Goal: Information Seeking & Learning: Learn about a topic

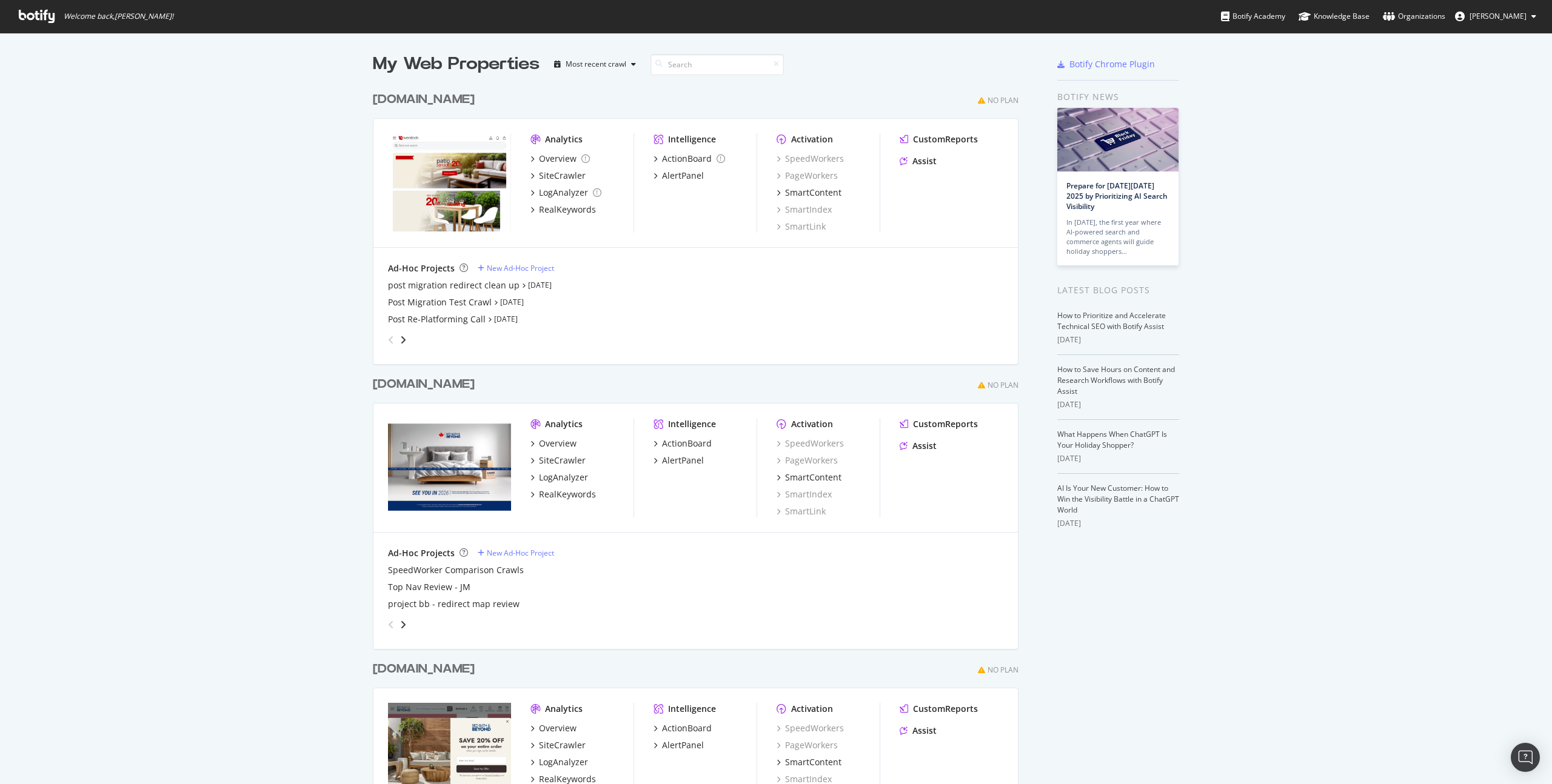
scroll to position [76, 0]
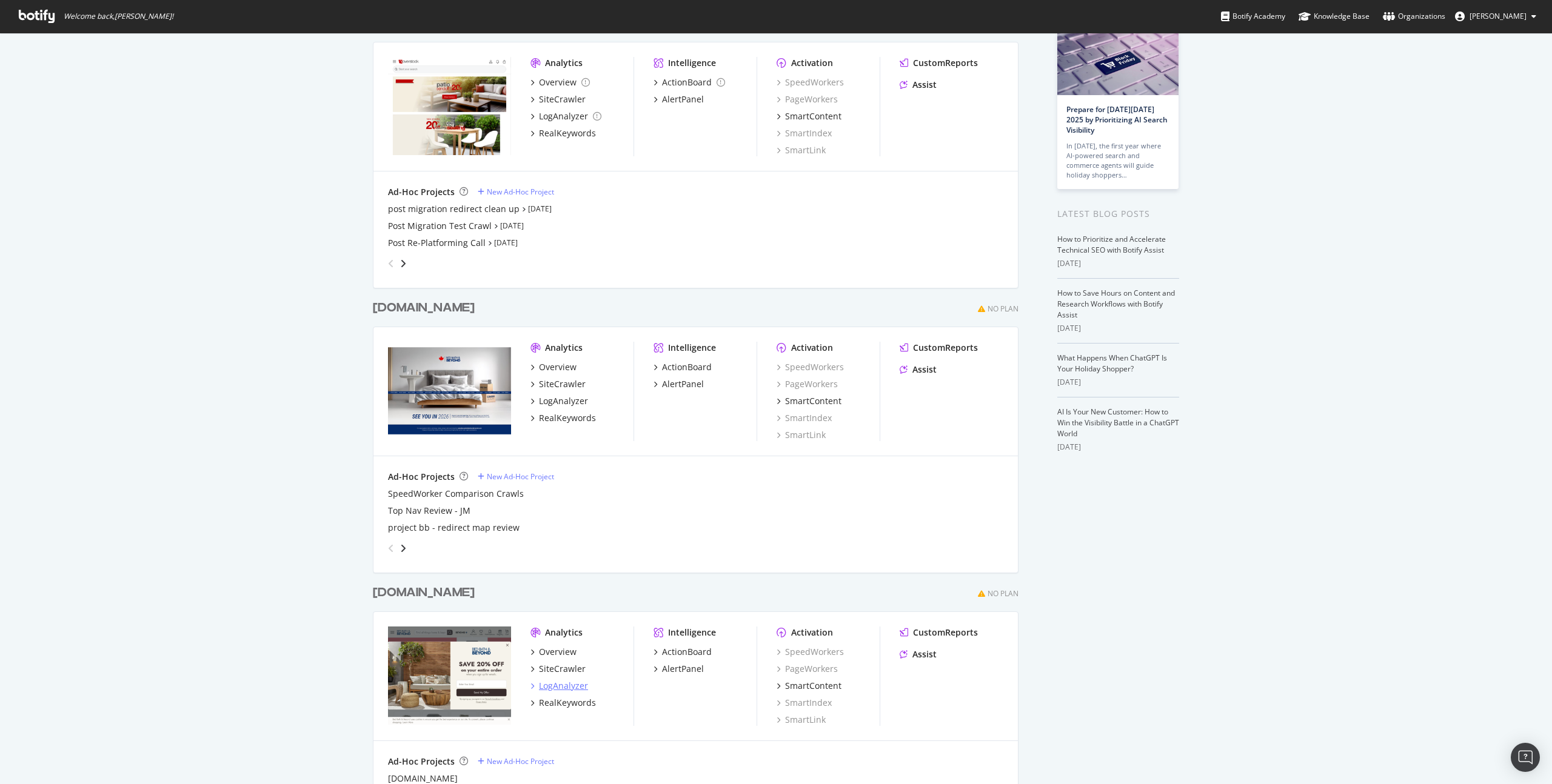
click at [572, 688] on div "LogAnalyzer" at bounding box center [564, 685] width 49 height 12
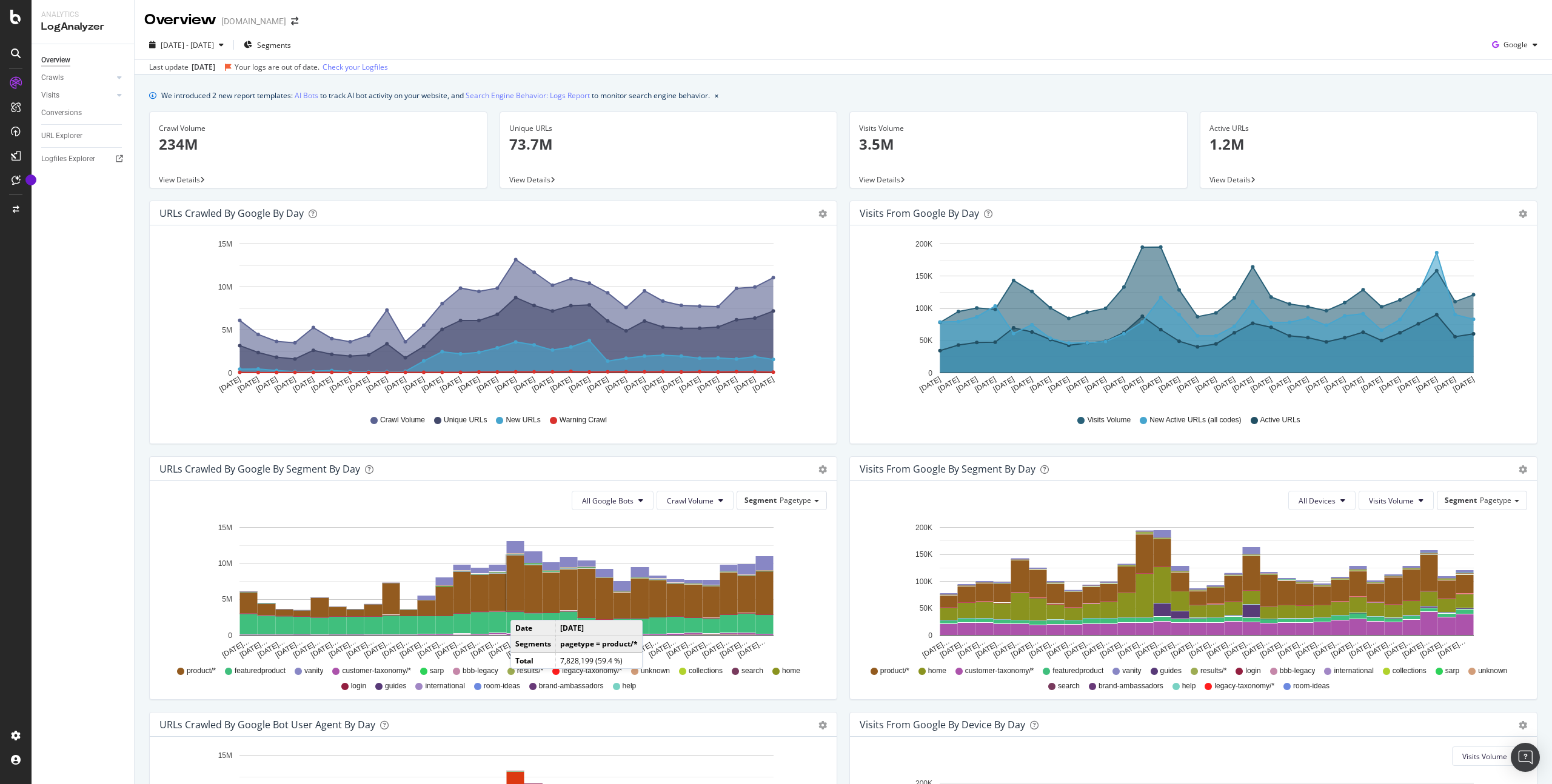
click at [89, 447] on div "Overview Crawls Daily Distribution Segments Distribution HTTP Codes Resources V…" at bounding box center [82, 414] width 102 height 740
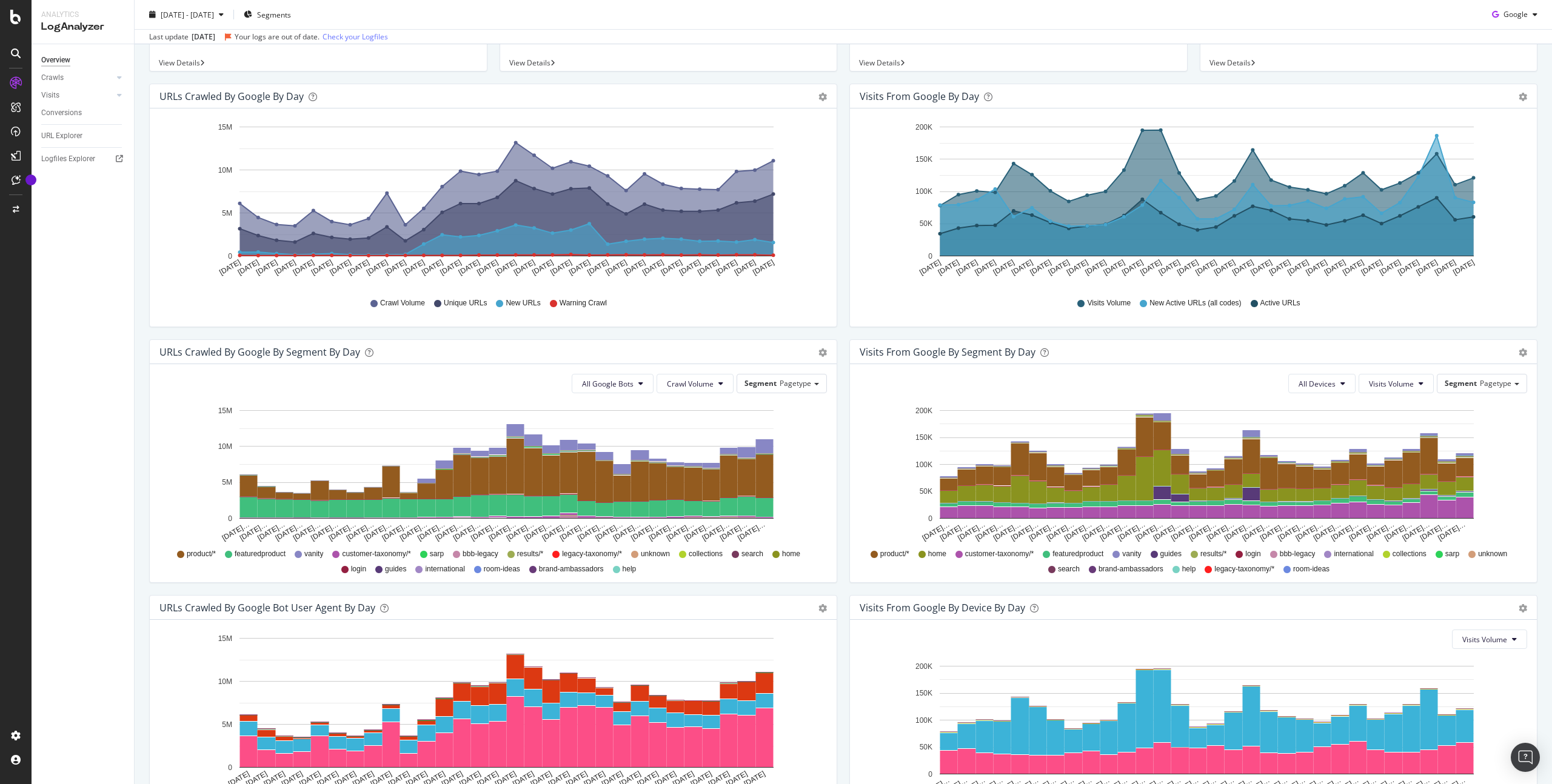
scroll to position [226, 0]
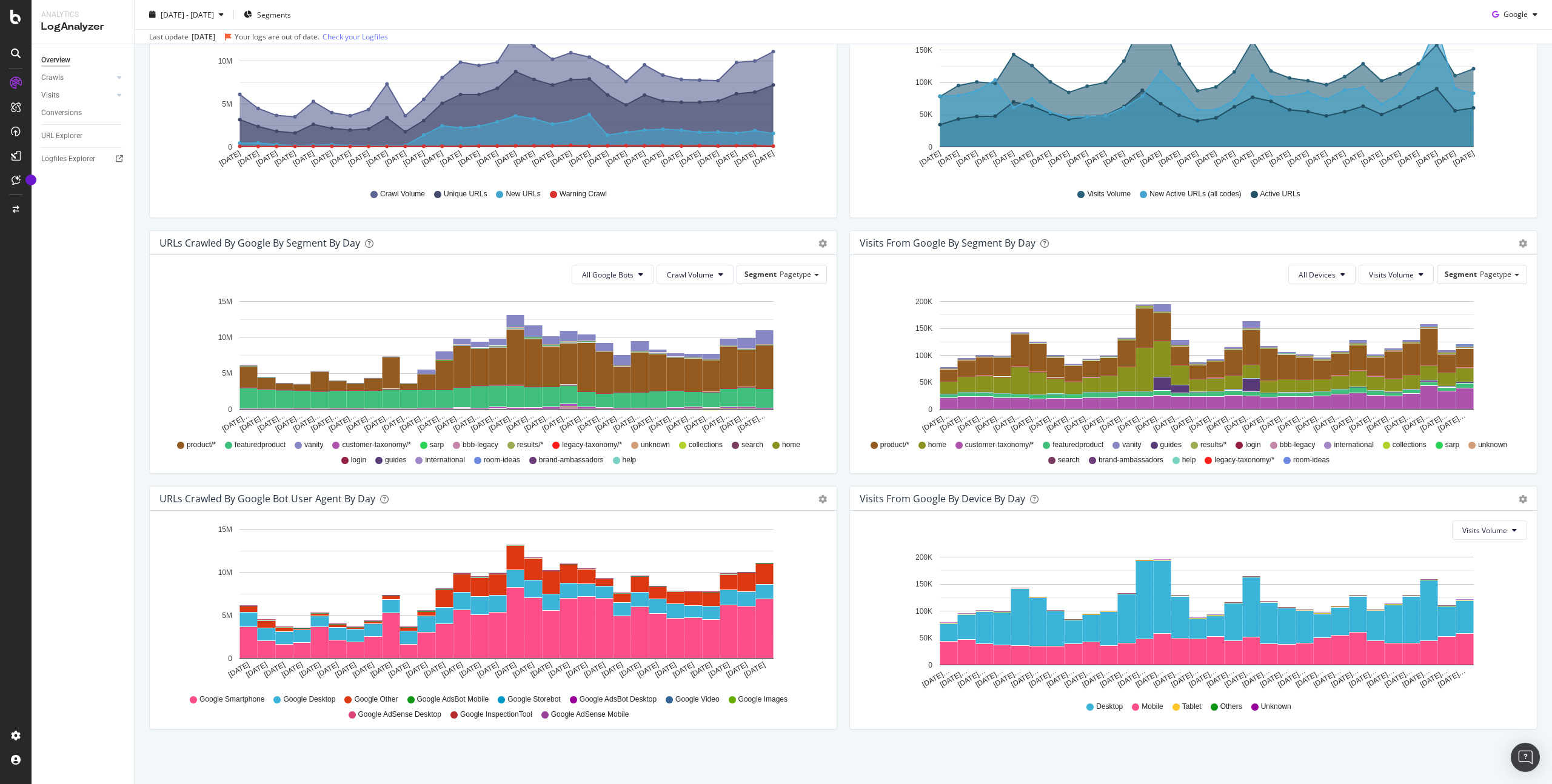
click at [319, 698] on span "Google Desktop" at bounding box center [309, 700] width 52 height 10
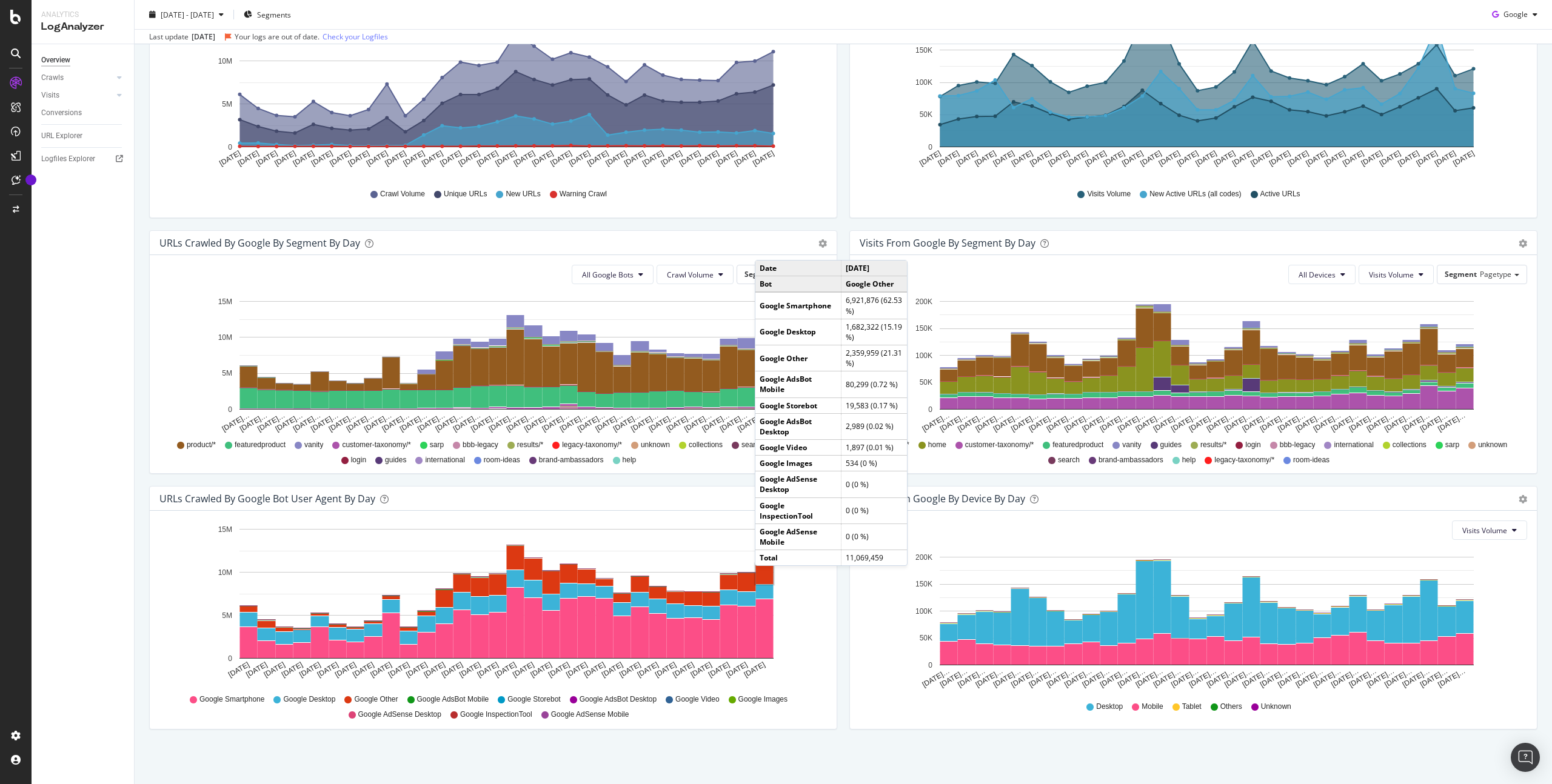
click at [767, 578] on rect "A chart." at bounding box center [765, 574] width 18 height 20
